Goal: Find specific page/section: Find specific page/section

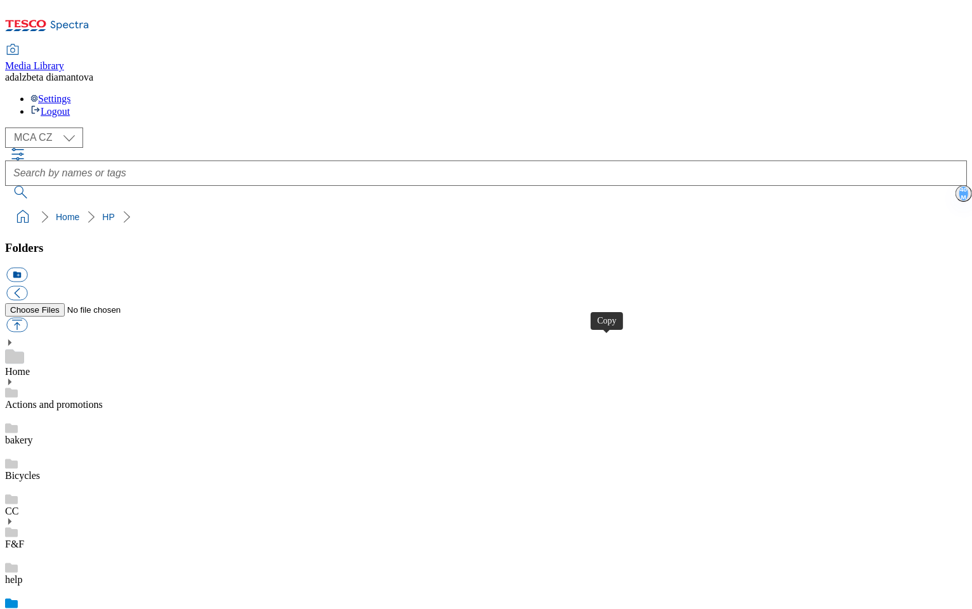
click at [79, 399] on link "Actions and promotions" at bounding box center [54, 404] width 98 height 11
click at [55, 600] on div "HP" at bounding box center [486, 618] width 962 height 36
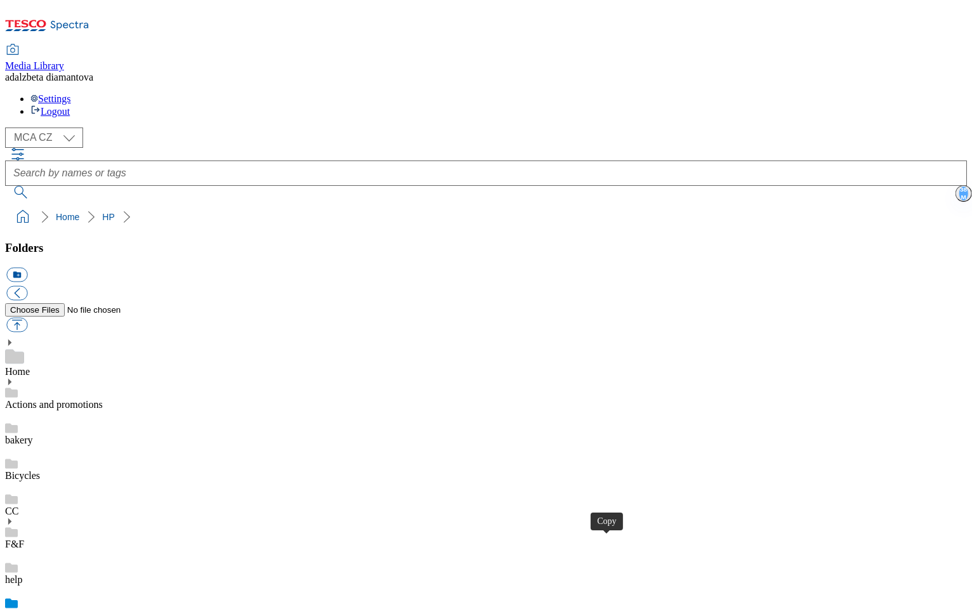
drag, startPoint x: 762, startPoint y: 326, endPoint x: 683, endPoint y: 202, distance: 146.6
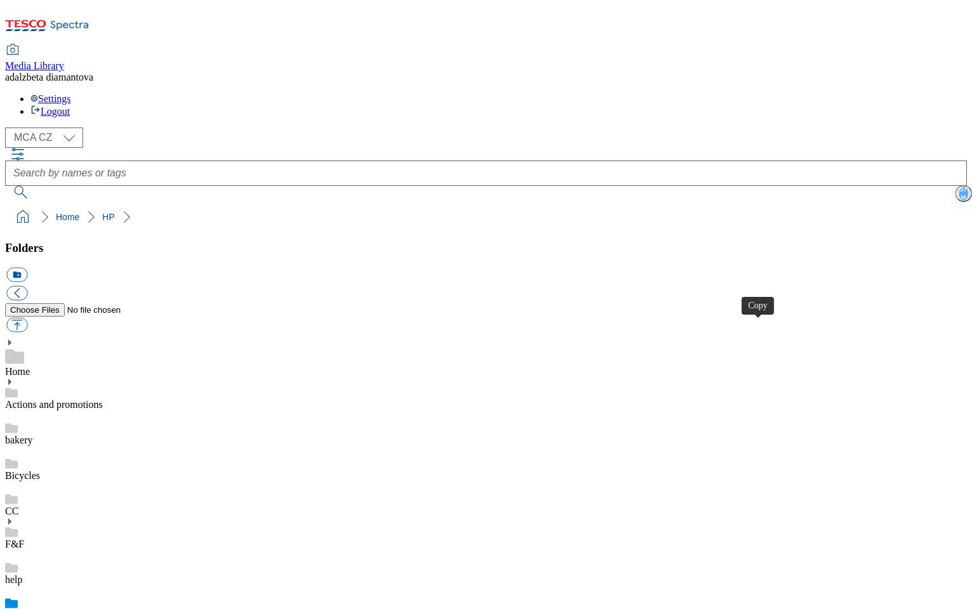
click at [94, 399] on link "Actions and promotions" at bounding box center [54, 404] width 98 height 11
